Goal: Task Accomplishment & Management: Manage account settings

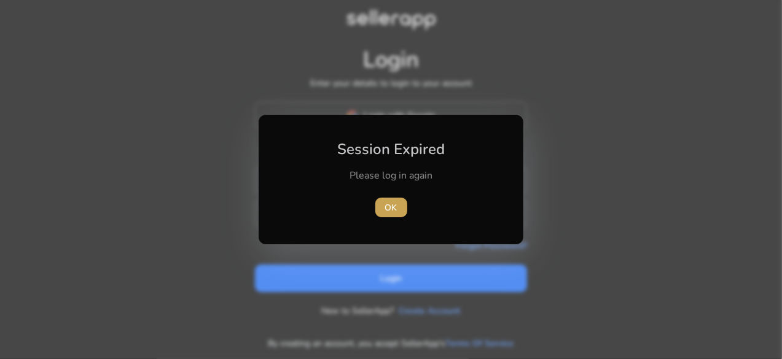
click at [386, 206] on span "OK" at bounding box center [391, 207] width 12 height 13
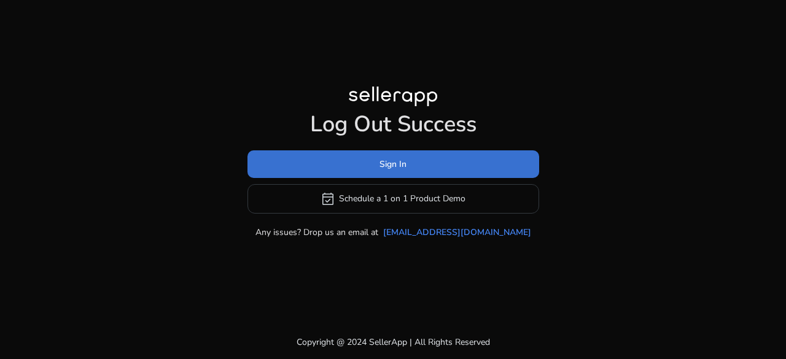
click at [391, 165] on span "Sign In" at bounding box center [393, 164] width 27 height 13
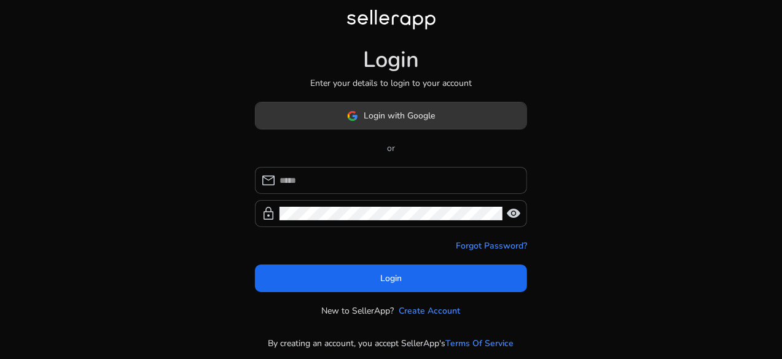
click at [388, 113] on span "Login with Google" at bounding box center [399, 115] width 71 height 13
